Goal: Information Seeking & Learning: Learn about a topic

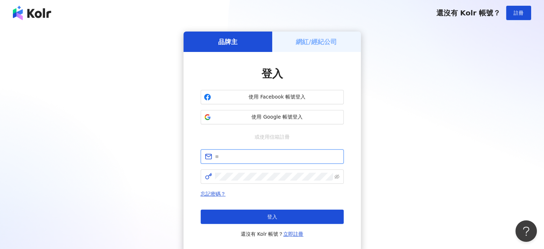
click at [215, 159] on input "text" at bounding box center [277, 156] width 124 height 8
type input "**********"
click at [248, 164] on form "**********" at bounding box center [272, 166] width 143 height 34
click button "登入" at bounding box center [272, 216] width 143 height 14
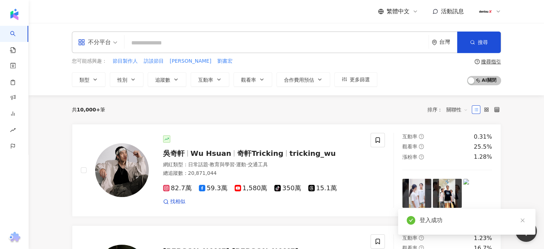
click at [152, 43] on input "search" at bounding box center [276, 43] width 298 height 14
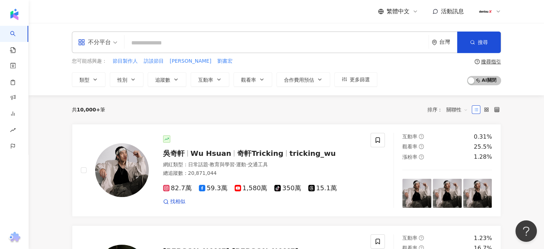
paste input "*******"
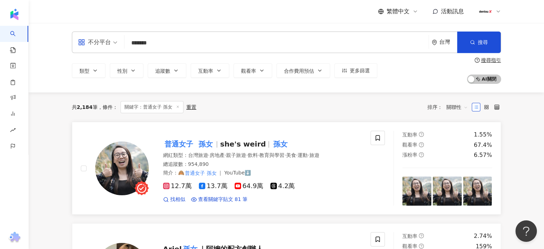
click at [189, 142] on mark "普通女子" at bounding box center [178, 143] width 31 height 11
click at [131, 156] on img at bounding box center [122, 168] width 54 height 54
click at [155, 41] on input "*******" at bounding box center [276, 43] width 298 height 14
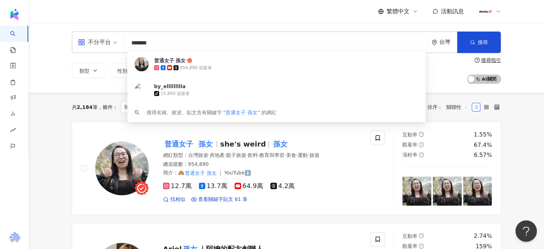
drag, startPoint x: 188, startPoint y: 41, endPoint x: 0, endPoint y: 1, distance: 192.3
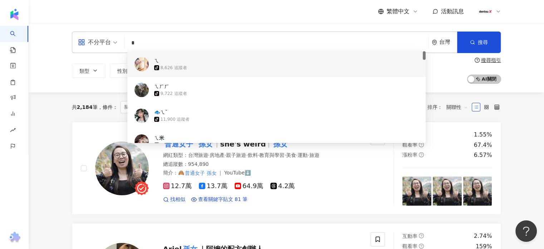
drag, startPoint x: 136, startPoint y: 40, endPoint x: 78, endPoint y: 40, distance: 57.9
click at [107, 41] on div "不分平台 * 台灣 搜尋 a6751a8a-1c47-4d13-8d93-8ef07e34dfa5 a6709427-48f4-4777-99e1-17599…" at bounding box center [286, 41] width 429 height 21
paste input "******"
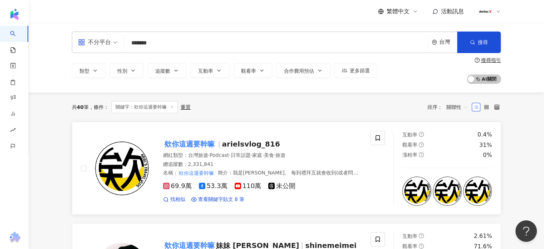
type input "*******"
click at [188, 142] on mark "欸你這週要幹嘛" at bounding box center [189, 143] width 53 height 11
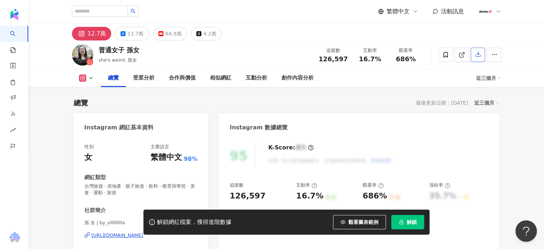
click at [404, 222] on button "解鎖" at bounding box center [407, 222] width 33 height 14
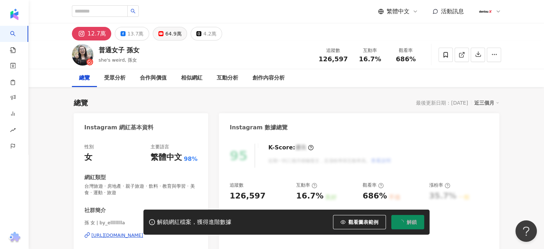
drag, startPoint x: 166, startPoint y: 34, endPoint x: 177, endPoint y: 34, distance: 11.1
click at [166, 34] on div "64.9萬" at bounding box center [173, 34] width 16 height 10
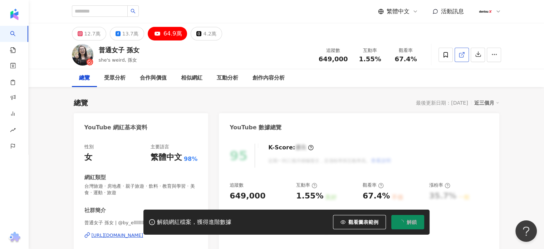
click at [461, 55] on icon at bounding box center [461, 54] width 6 height 6
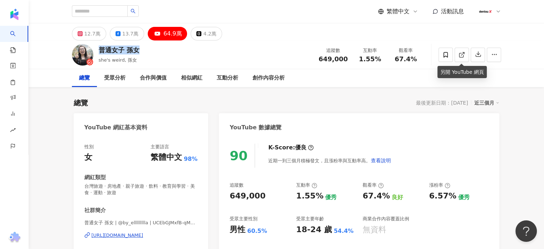
drag, startPoint x: 99, startPoint y: 48, endPoint x: 166, endPoint y: 26, distance: 70.0
click at [152, 49] on div "普通女子 孫女 she's weird, 孫女 追蹤數 649,000 互動率 1.55% 觀看率 67.4%" at bounding box center [287, 54] width 458 height 28
copy div "普通女子 孫女"
click at [229, 60] on div "普通女子 孫女 she's weird, 孫女 追蹤數 649,000 互動率 1.55% 觀看率 67.4%" at bounding box center [287, 54] width 458 height 28
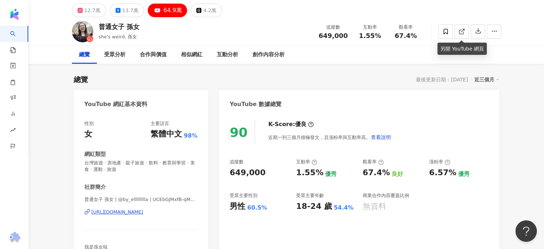
scroll to position [36, 0]
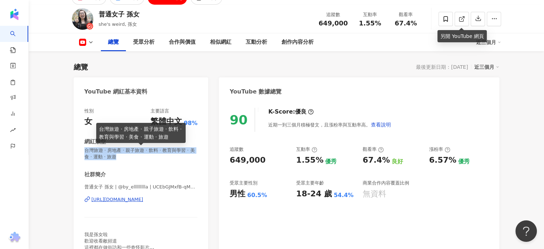
drag, startPoint x: 85, startPoint y: 152, endPoint x: 137, endPoint y: 157, distance: 52.1
click at [137, 157] on span "台灣旅遊 · 房地產 · 親子旅遊 · 飲料 · 教育與學習 · 美食 · 運動 · 旅遊" at bounding box center [140, 153] width 113 height 13
copy span "台灣旅遊 · 房地產 · 親子旅遊 · 飲料 · 教育與學習 · 美食 · 運動 · 旅遊"
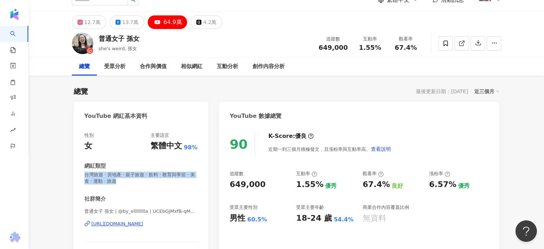
scroll to position [0, 0]
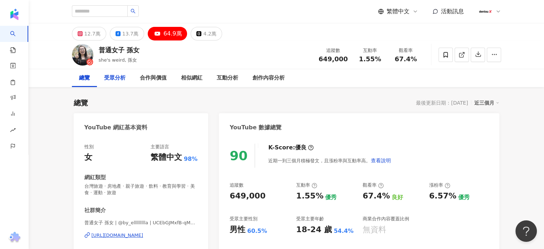
click at [113, 77] on div "受眾分析" at bounding box center [114, 78] width 21 height 9
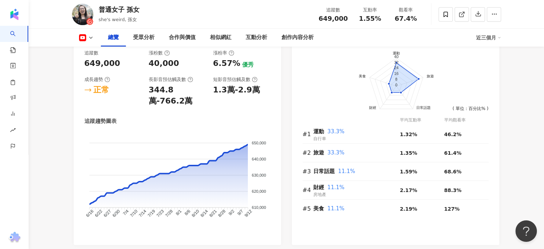
scroll to position [466, 0]
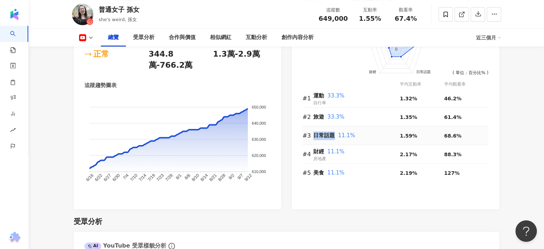
drag, startPoint x: 313, startPoint y: 134, endPoint x: 335, endPoint y: 134, distance: 21.8
click at [335, 134] on div "日常話題 11.1%" at bounding box center [356, 135] width 87 height 9
copy span "日常話題"
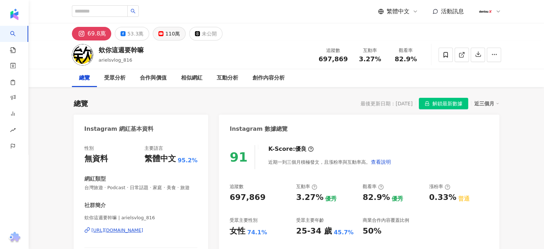
click at [166, 33] on div "110萬" at bounding box center [172, 34] width 15 height 10
click at [170, 36] on div "110萬" at bounding box center [172, 34] width 15 height 10
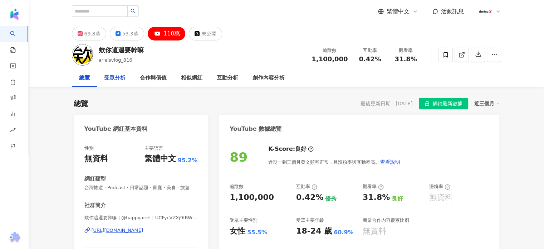
click at [110, 76] on div "受眾分析" at bounding box center [114, 78] width 21 height 9
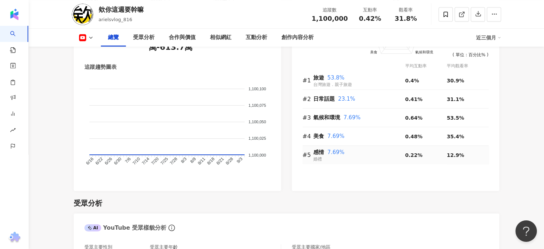
scroll to position [487, 0]
